Goal: Information Seeking & Learning: Learn about a topic

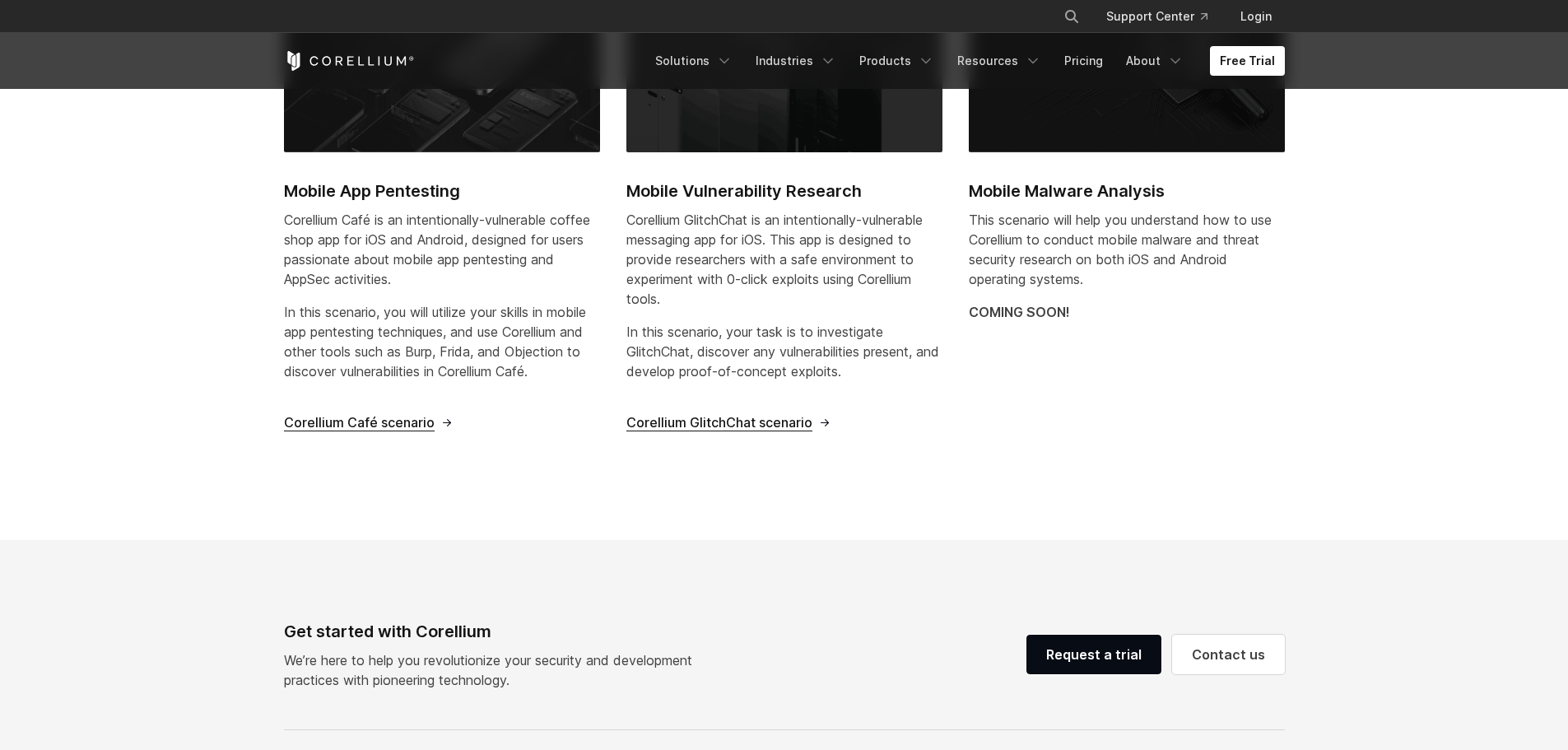
scroll to position [659, 0]
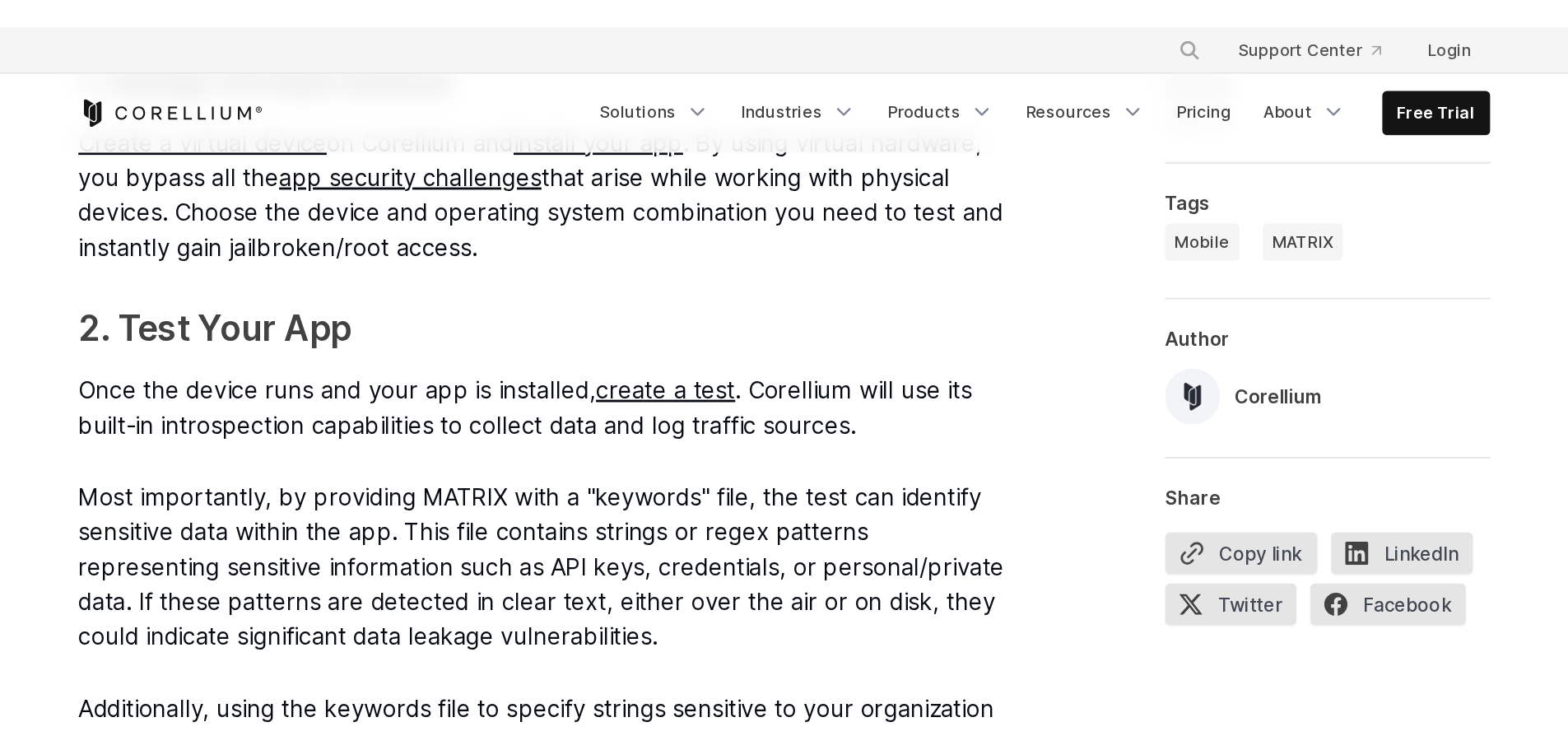
scroll to position [2677, 0]
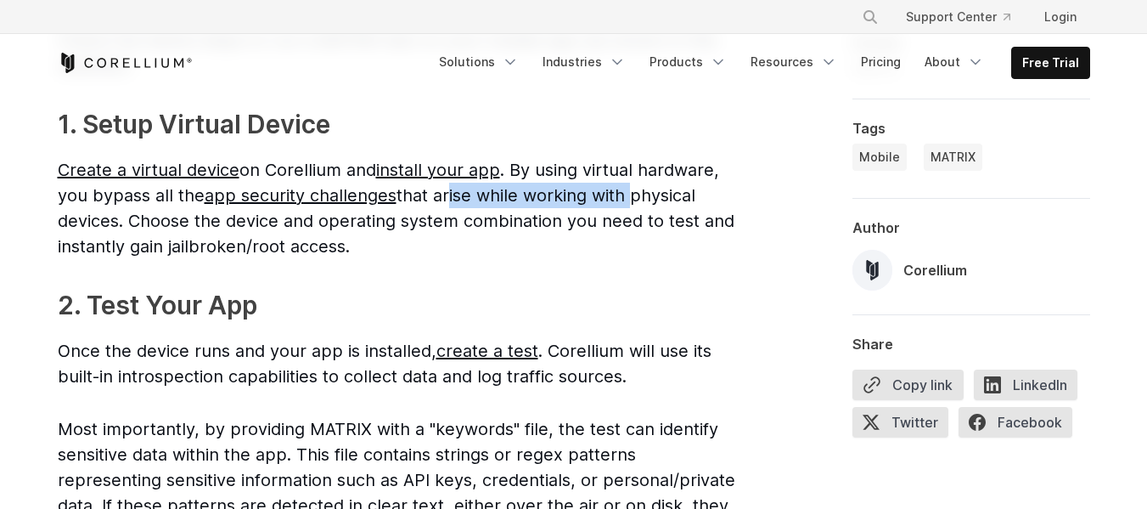
drag, startPoint x: 444, startPoint y: 194, endPoint x: 628, endPoint y: 193, distance: 184.2
click at [628, 193] on span "Create a virtual device on Corellium and install your app . By using virtual ha…" at bounding box center [396, 208] width 677 height 97
drag, startPoint x: 439, startPoint y: 198, endPoint x: 128, endPoint y: 228, distance: 312.2
click at [128, 228] on span "Create a virtual device on Corellium and install your app . By using virtual ha…" at bounding box center [396, 208] width 677 height 97
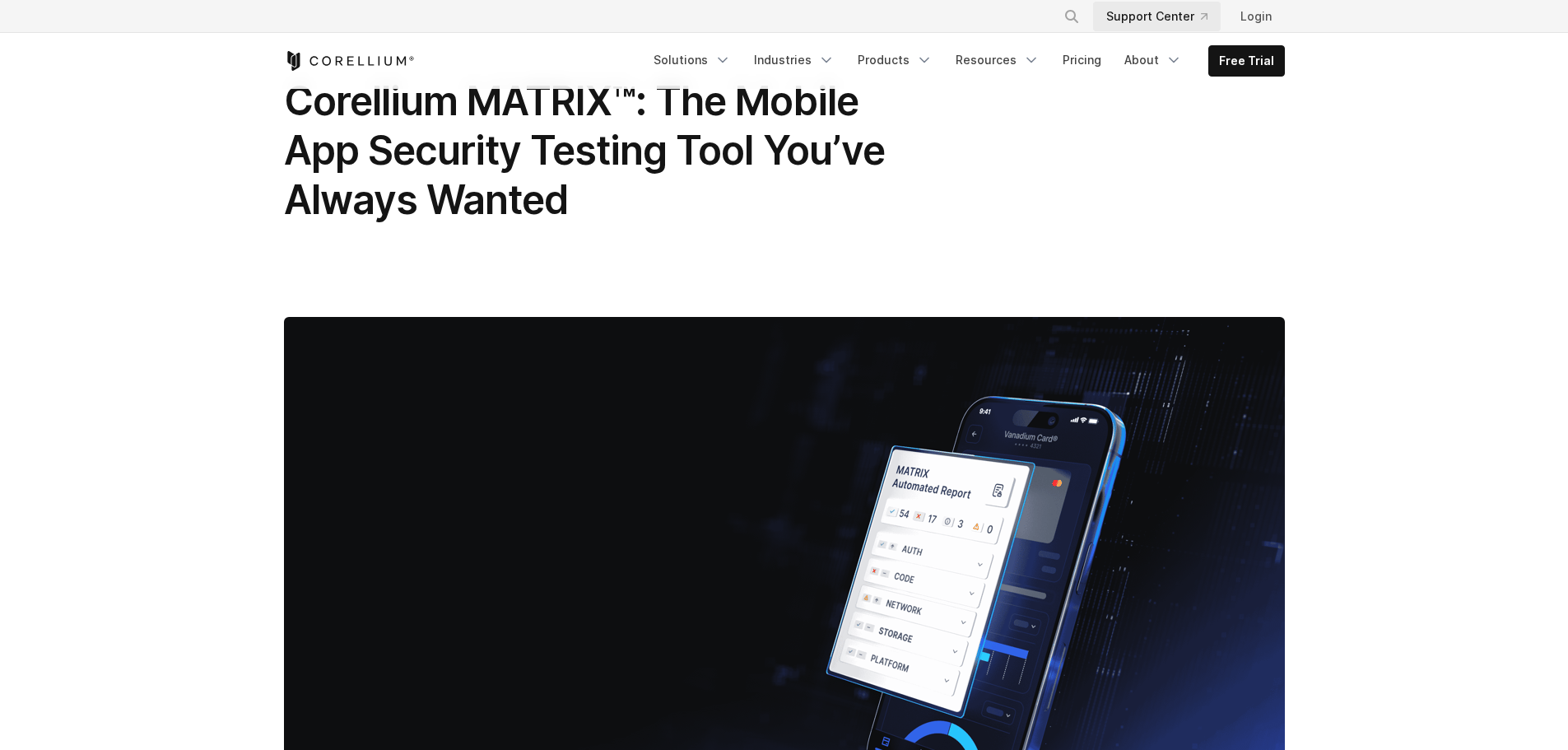
scroll to position [0, 0]
